Goal: Transaction & Acquisition: Purchase product/service

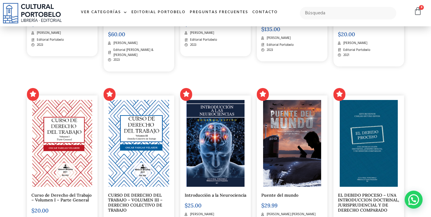
scroll to position [318, 0]
click at [338, 14] on input "text" at bounding box center [348, 13] width 97 height 13
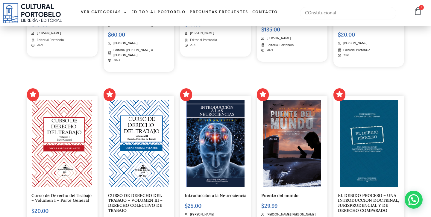
type input "COnstitucional"
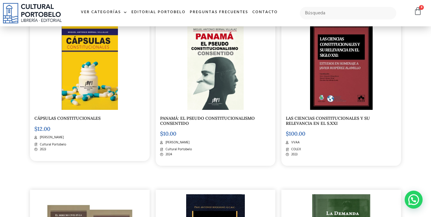
scroll to position [168, 0]
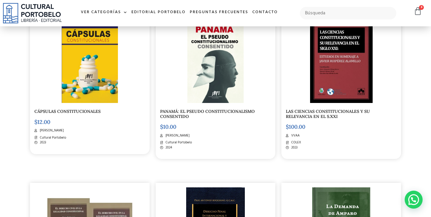
click at [205, 66] on img at bounding box center [215, 59] width 56 height 87
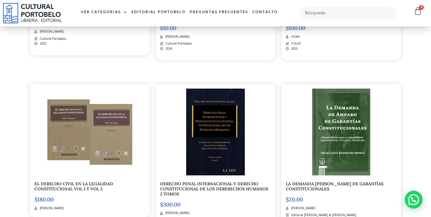
scroll to position [0, 0]
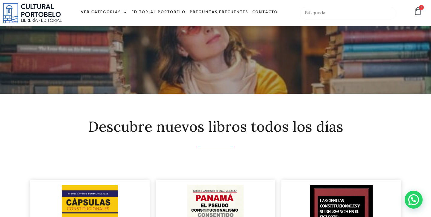
click at [328, 11] on input "text" at bounding box center [348, 13] width 97 height 13
type input "Control constitucional"
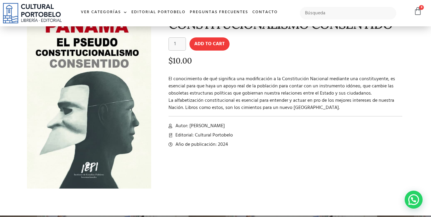
scroll to position [57, 0]
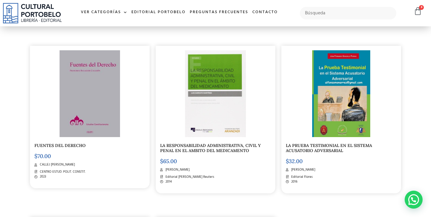
scroll to position [473, 0]
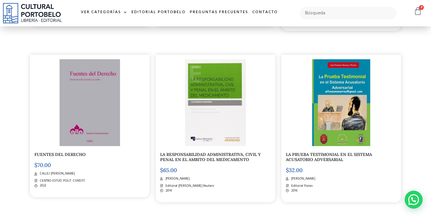
click at [416, 12] on icon at bounding box center [417, 11] width 8 height 8
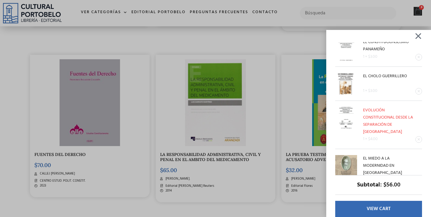
scroll to position [4, 0]
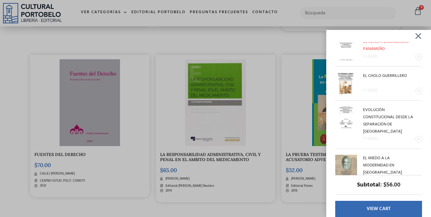
click at [370, 49] on link "EL CONSTITUCIONSLISMO PANAMEÑO" at bounding box center [386, 45] width 46 height 14
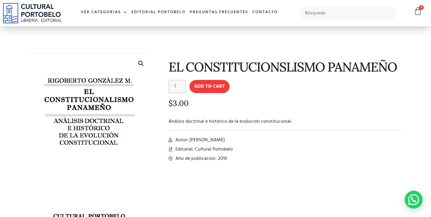
click at [423, 11] on div "EL CONSTITUCIONSLISMO PANAMEÑO 1 × $ 3.00 EL CHOLO GUERRILLERO 1 × $ 3.00 EVOLU…" at bounding box center [412, 13] width 26 height 19
click at [418, 10] on icon at bounding box center [417, 11] width 8 height 8
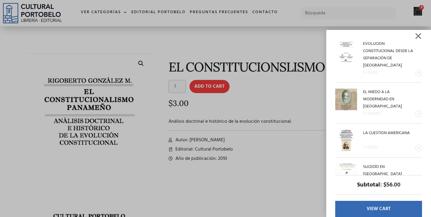
scroll to position [69, 0]
click at [370, 61] on link "EVOLUCIÓN CONSTITUCIONAL DESDE LA SEPARACIÓN DE [GEOGRAPHIC_DATA]" at bounding box center [388, 55] width 50 height 28
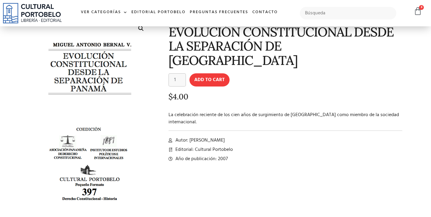
scroll to position [35, 0]
click at [414, 12] on icon at bounding box center [417, 11] width 8 height 8
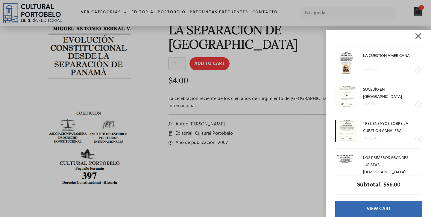
scroll to position [52, 0]
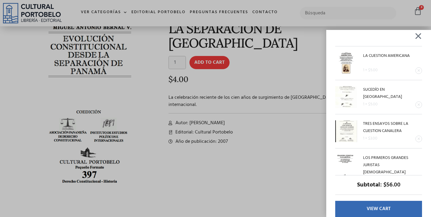
click at [298, 99] on div "EL CONSTITUCIONSLISMO PANAMEÑO 1 × $ 3.00 EL CHOLO GUERRILLERO 1 × $ 3.00 EVOLU…" at bounding box center [215, 108] width 431 height 217
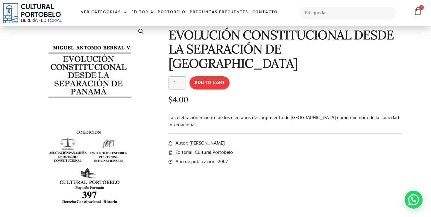
scroll to position [0, 0]
